Goal: Task Accomplishment & Management: Complete application form

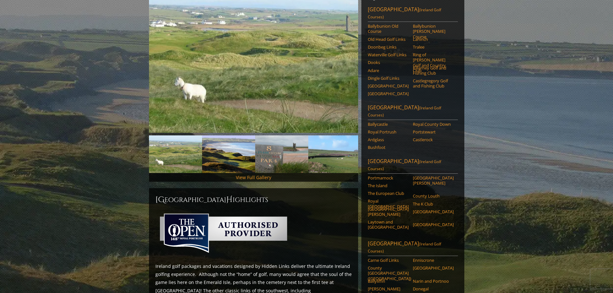
scroll to position [64, 0]
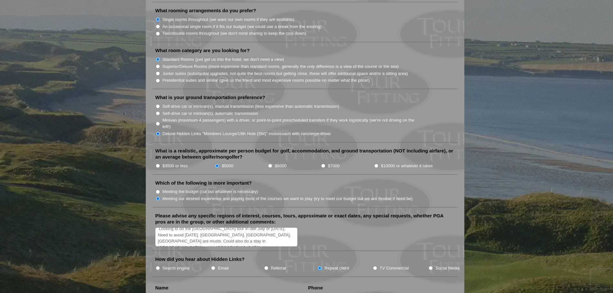
scroll to position [644, 0]
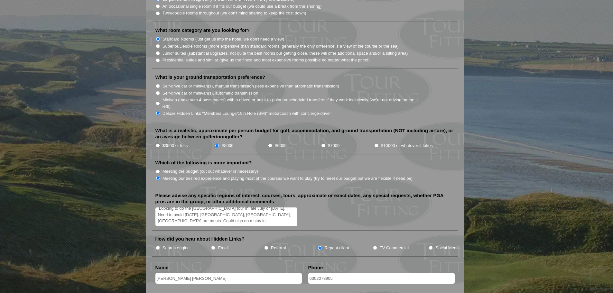
click at [273, 208] on textarea "Looking to do the Northern Ireland tour in late July or August of 2027. Need to…" at bounding box center [226, 217] width 142 height 19
click at [288, 214] on textarea "Looking to do the Northern Ireland tour in late July or August of 2027. Need to…" at bounding box center [226, 217] width 142 height 19
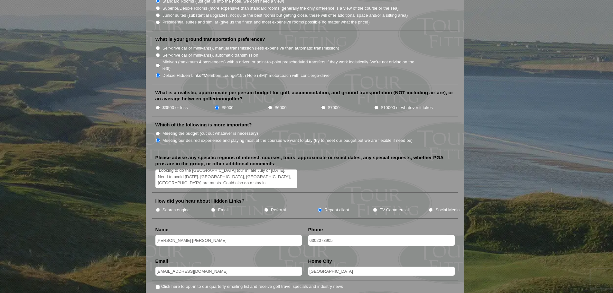
scroll to position [740, 0]
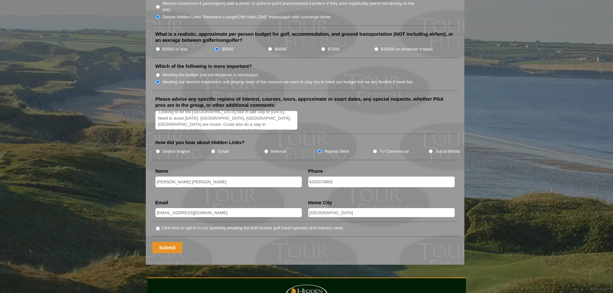
click at [171, 242] on input "Submit" at bounding box center [167, 247] width 31 height 11
